Goal: Task Accomplishment & Management: Use online tool/utility

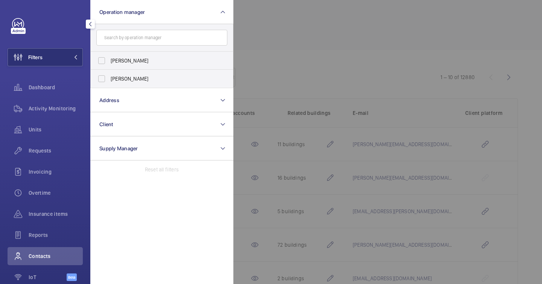
click at [319, 70] on div at bounding box center [505, 142] width 542 height 284
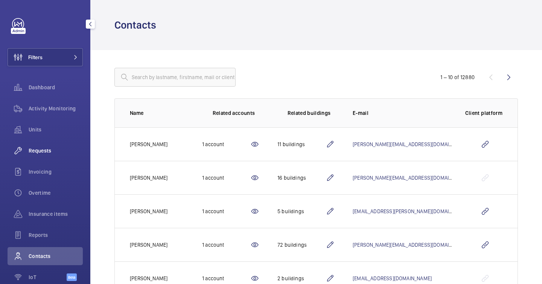
click at [43, 150] on span "Requests" at bounding box center [56, 151] width 54 height 8
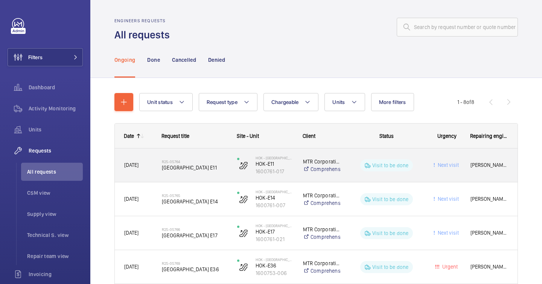
click at [344, 163] on div "Visit to be done" at bounding box center [382, 165] width 82 height 27
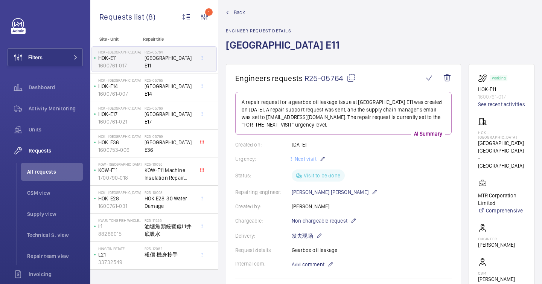
scroll to position [13, 0]
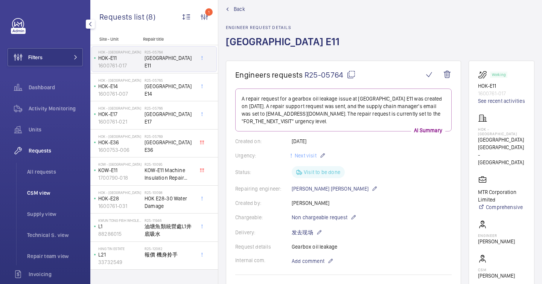
click at [46, 192] on span "CSM view" at bounding box center [55, 193] width 56 height 8
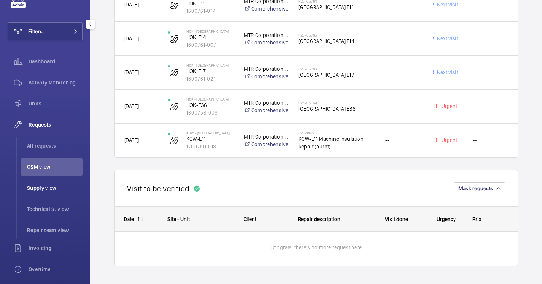
scroll to position [27, 0]
click at [52, 148] on span "All requests" at bounding box center [55, 145] width 56 height 8
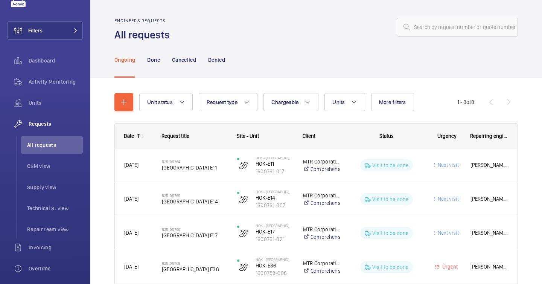
click at [195, 108] on div "Unit status Request type Chargeable Units More filters Request status Urgency R…" at bounding box center [298, 102] width 318 height 18
click at [191, 106] on button "Unit status" at bounding box center [165, 102] width 53 height 18
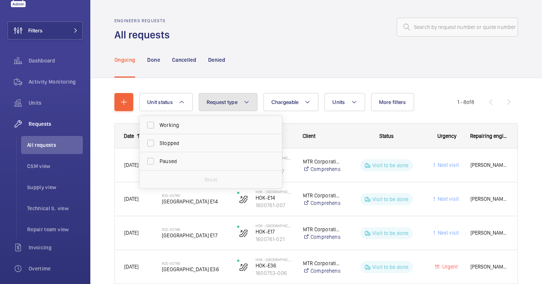
click at [240, 103] on button "Request type" at bounding box center [228, 102] width 59 height 18
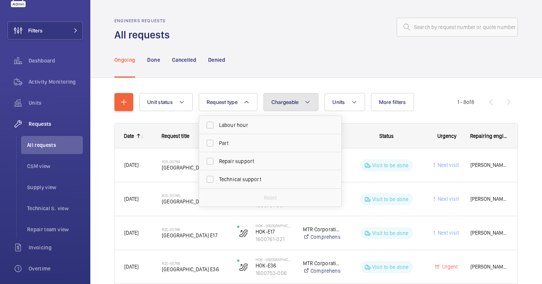
click at [300, 107] on button "Chargeable" at bounding box center [291, 102] width 55 height 18
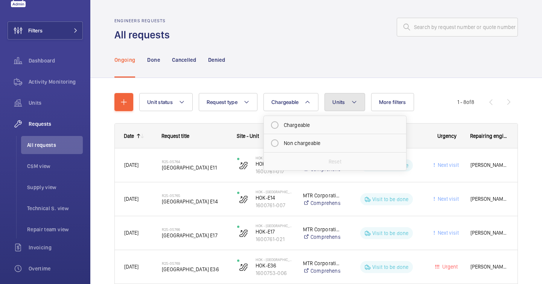
click at [352, 108] on button "Units" at bounding box center [345, 102] width 40 height 18
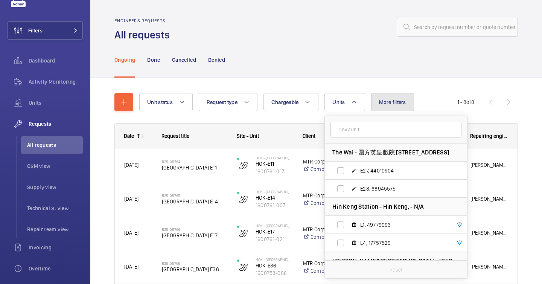
click at [391, 108] on button "More filters" at bounding box center [392, 102] width 43 height 18
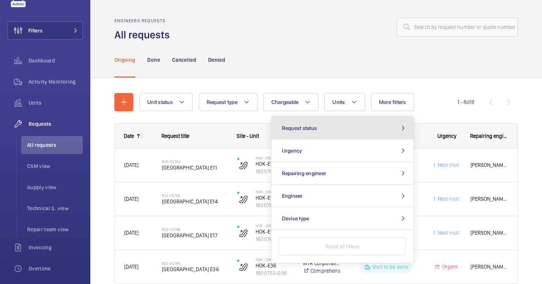
click at [373, 127] on button "Request status" at bounding box center [343, 128] width 142 height 23
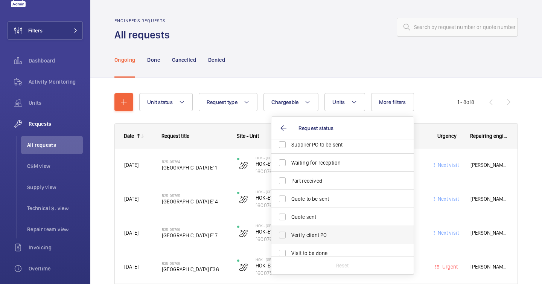
scroll to position [100, 0]
